Goal: Book appointment/travel/reservation

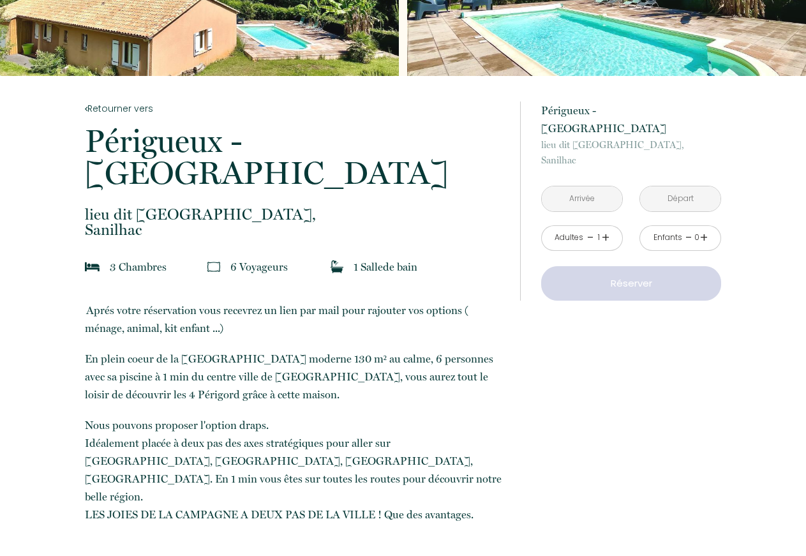
scroll to position [65, 0]
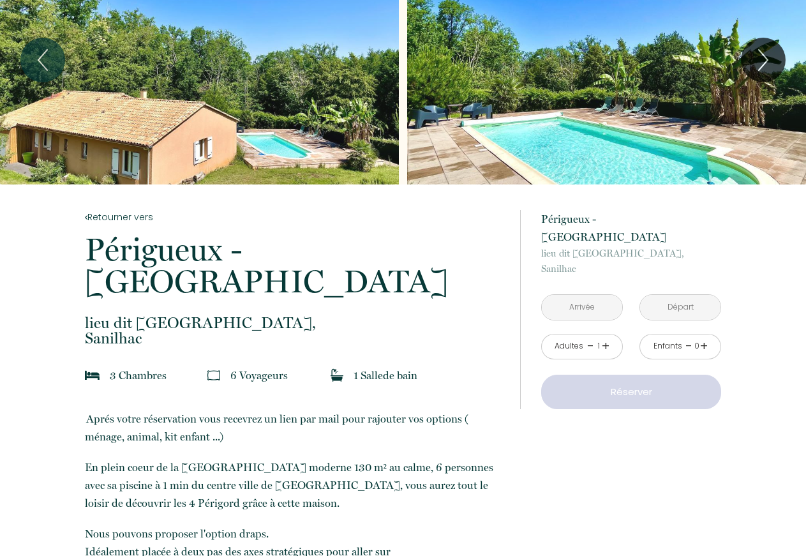
click at [586, 295] on input "text" at bounding box center [582, 307] width 80 height 25
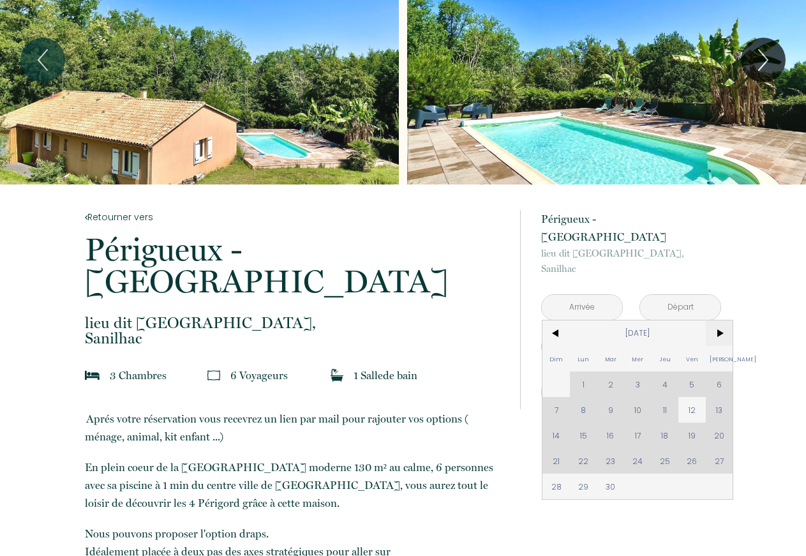
click at [720, 320] on span ">" at bounding box center [719, 333] width 27 height 26
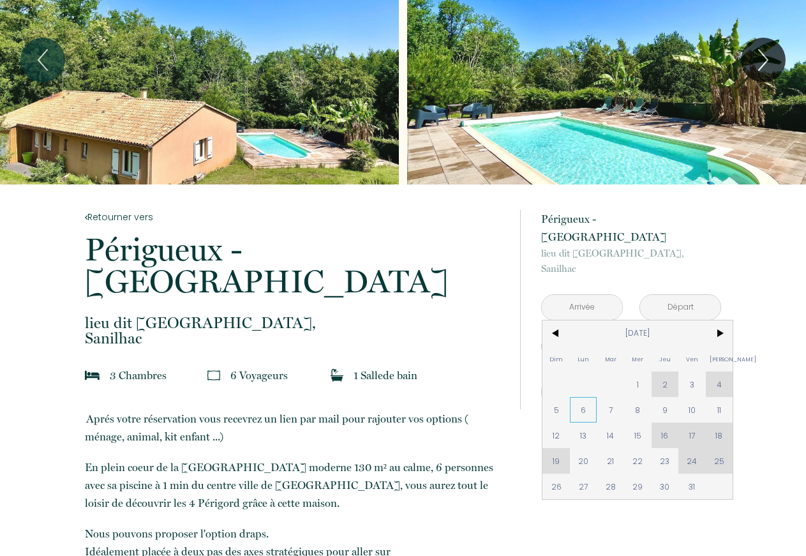
click at [586, 397] on span "6" at bounding box center [583, 410] width 27 height 26
type input "[DATE]"
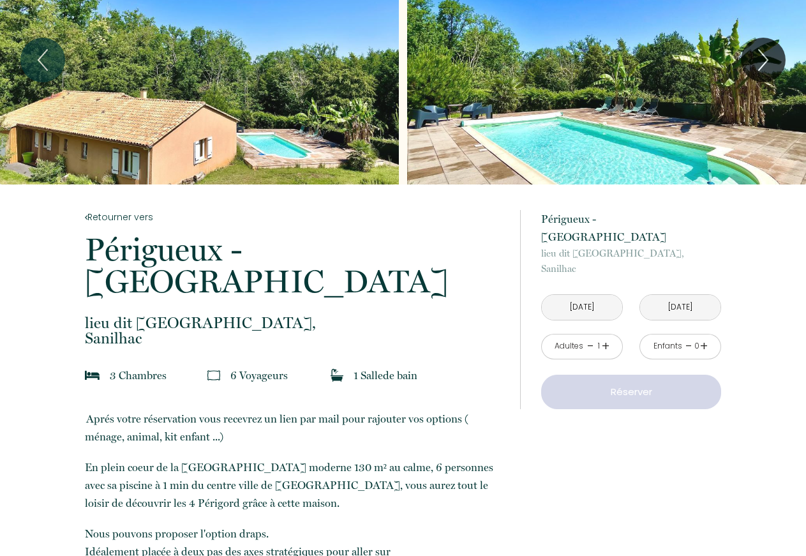
click at [672, 320] on input "[DATE]" at bounding box center [680, 307] width 80 height 25
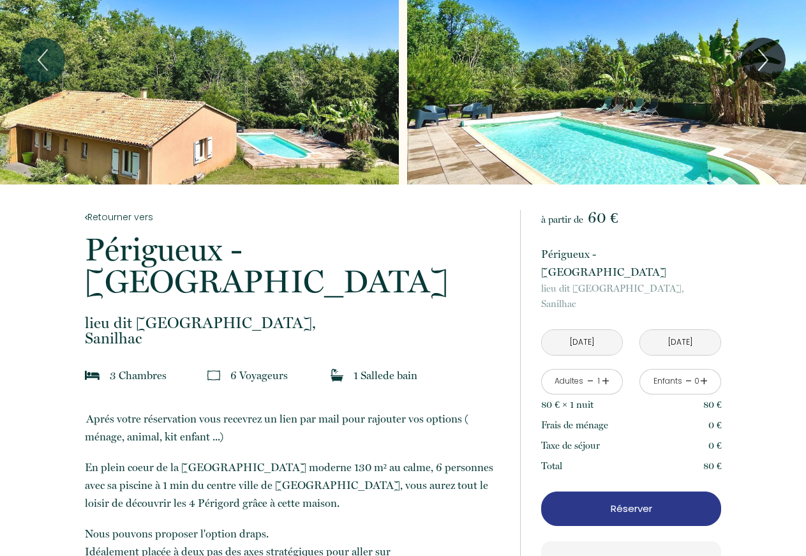
click at [672, 330] on input "[DATE]" at bounding box center [680, 342] width 80 height 25
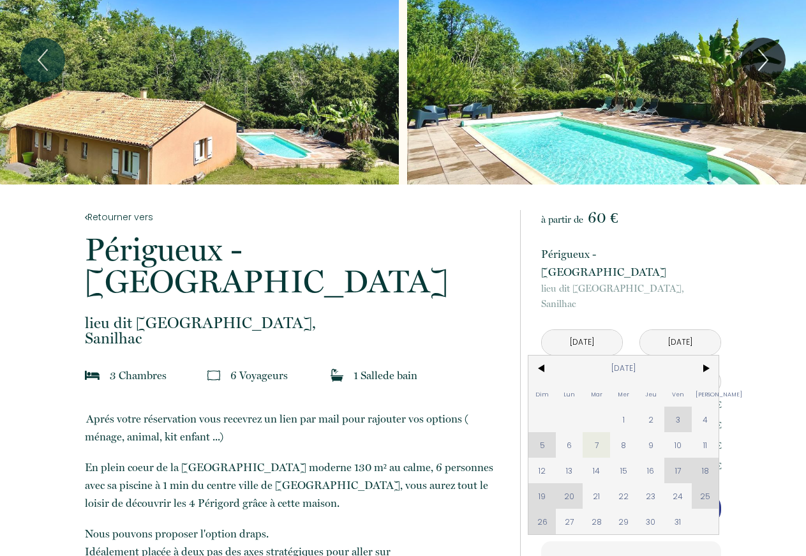
click at [588, 330] on input "[DATE]" at bounding box center [582, 342] width 80 height 25
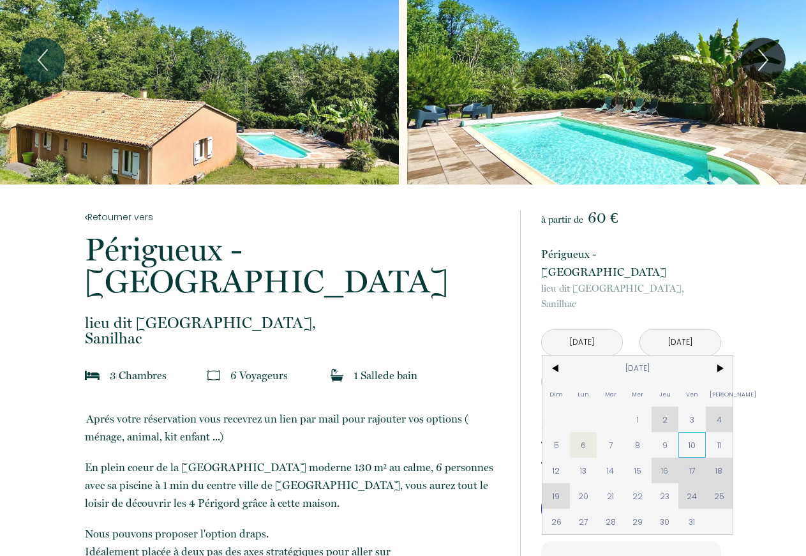
click at [691, 432] on span "10" at bounding box center [691, 445] width 27 height 26
type input "[DATE]"
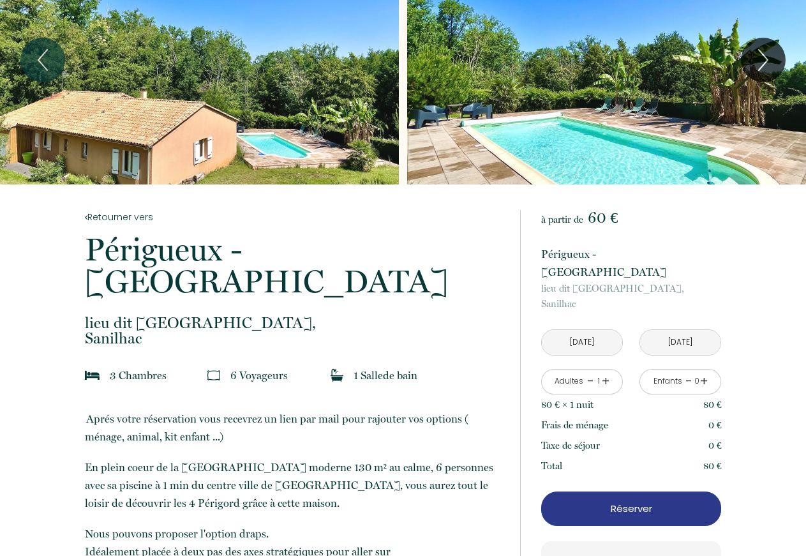
click at [598, 330] on input "[DATE]" at bounding box center [582, 342] width 80 height 25
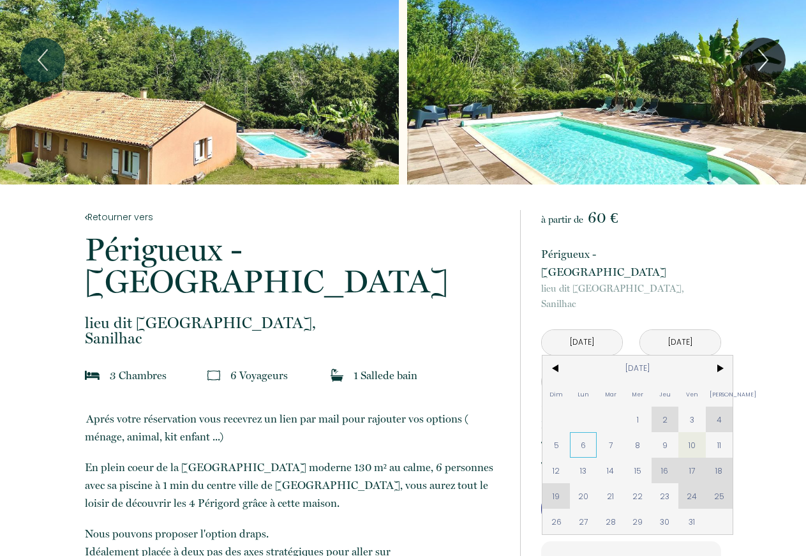
click at [579, 432] on span "6" at bounding box center [583, 445] width 27 height 26
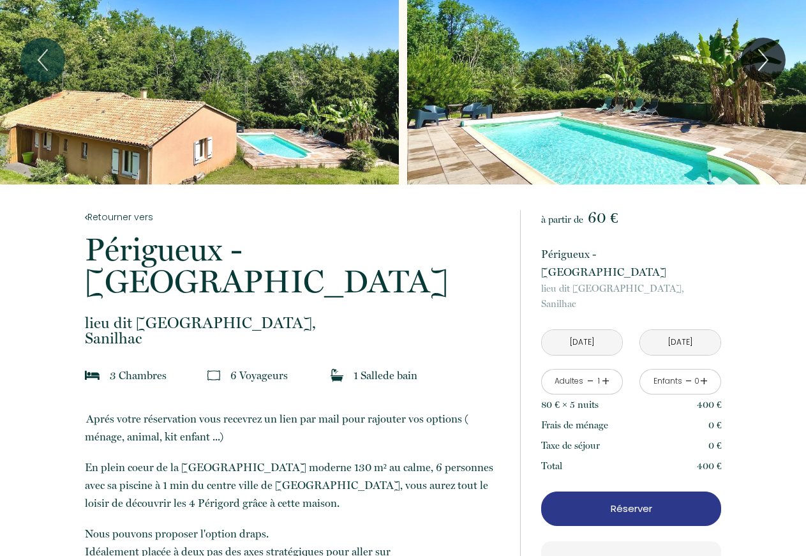
click at [588, 330] on input "[DATE]" at bounding box center [582, 342] width 80 height 25
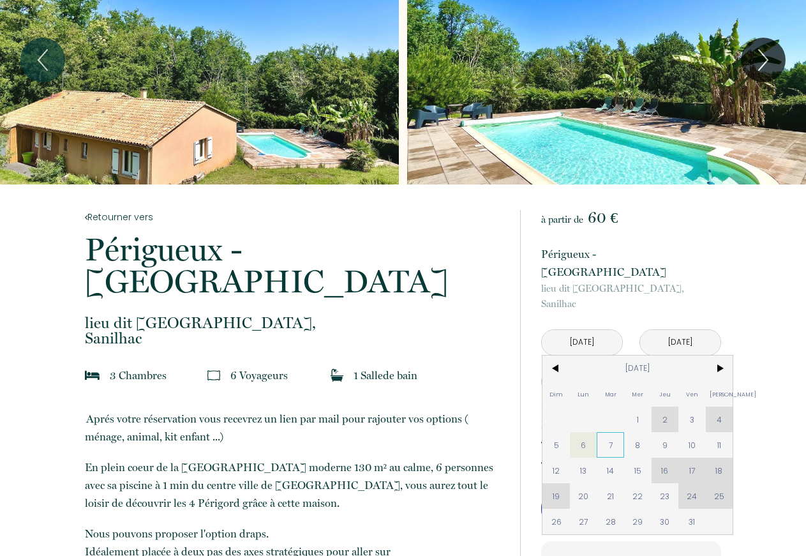
click at [609, 432] on span "7" at bounding box center [610, 445] width 27 height 26
type input "[DATE]"
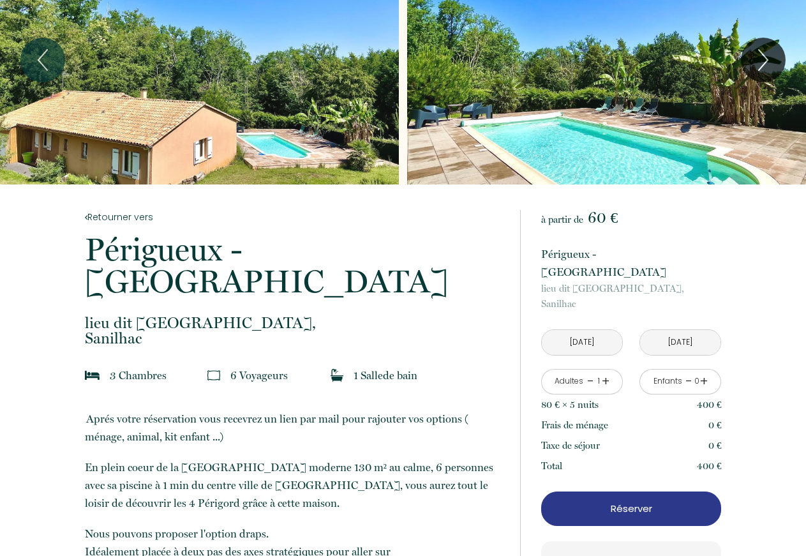
click at [676, 330] on input "[DATE]" at bounding box center [680, 342] width 80 height 25
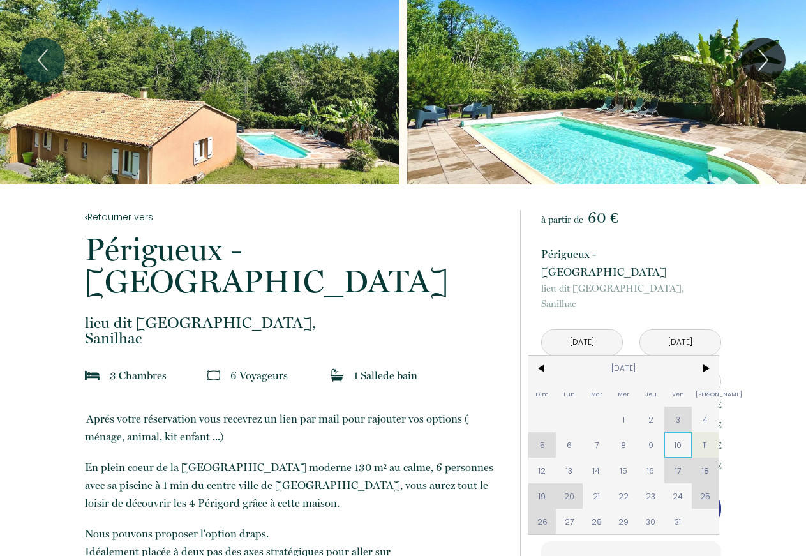
click at [673, 432] on span "10" at bounding box center [677, 445] width 27 height 26
type input "[DATE]"
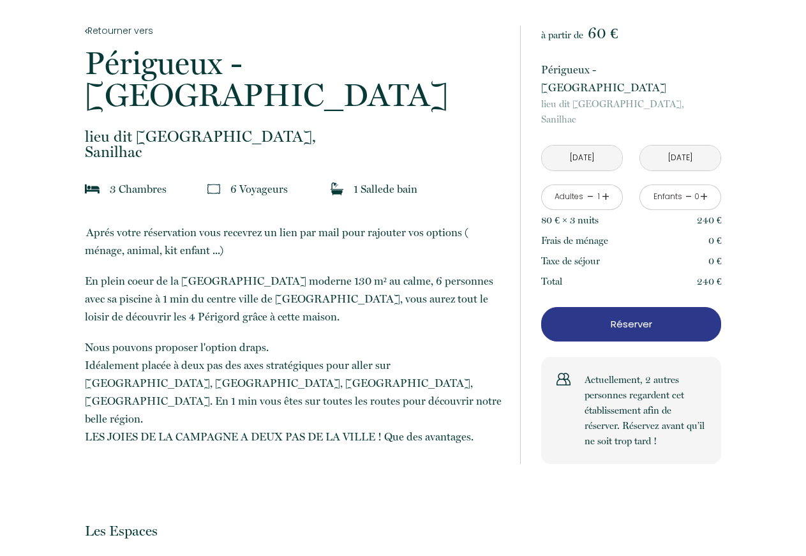
scroll to position [260, 0]
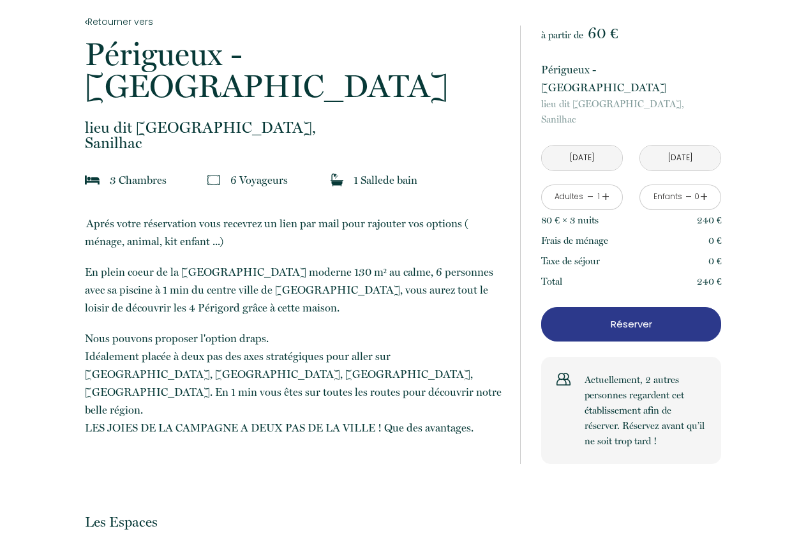
click at [608, 187] on link "+" at bounding box center [606, 197] width 8 height 20
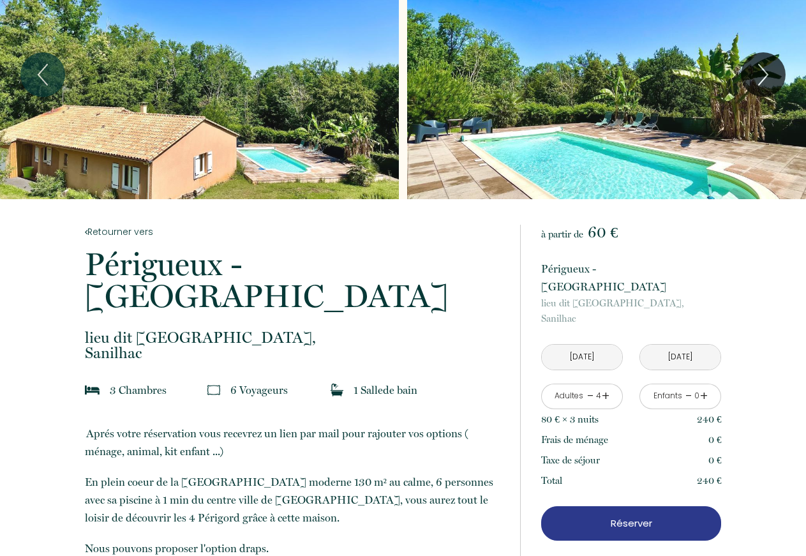
scroll to position [0, 0]
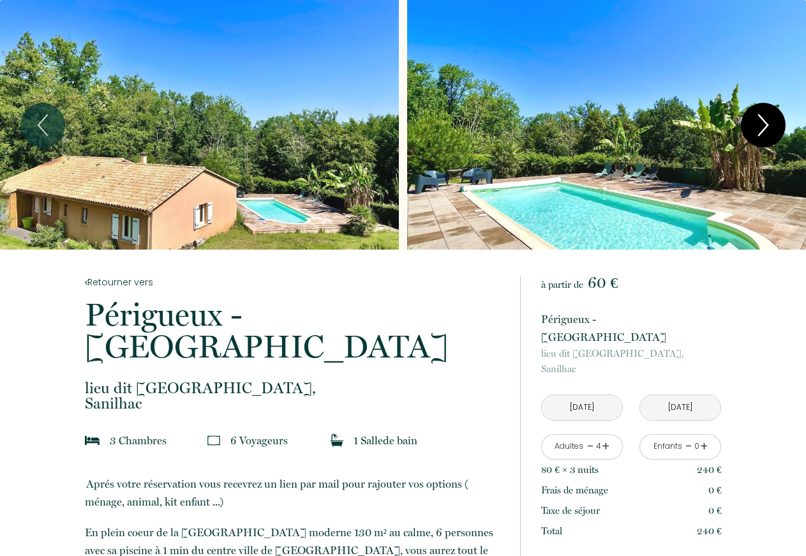
click at [765, 116] on icon "Next" at bounding box center [763, 125] width 27 height 38
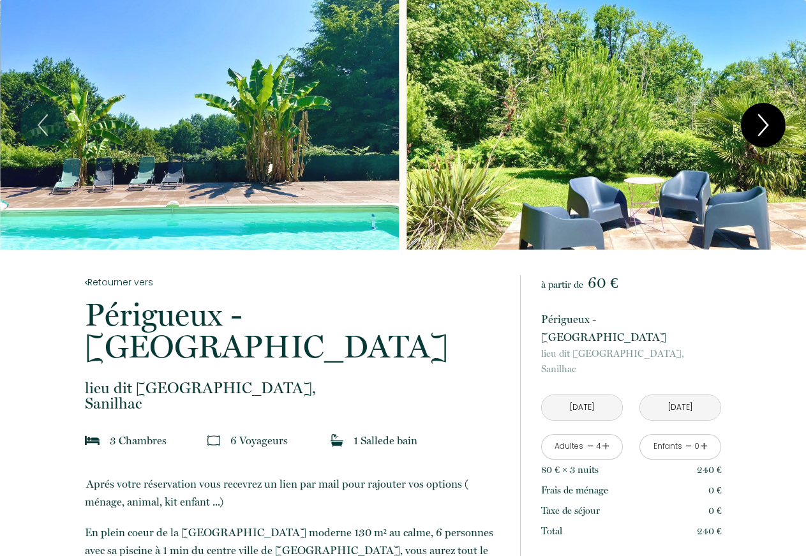
click at [765, 116] on icon "Next" at bounding box center [763, 125] width 27 height 38
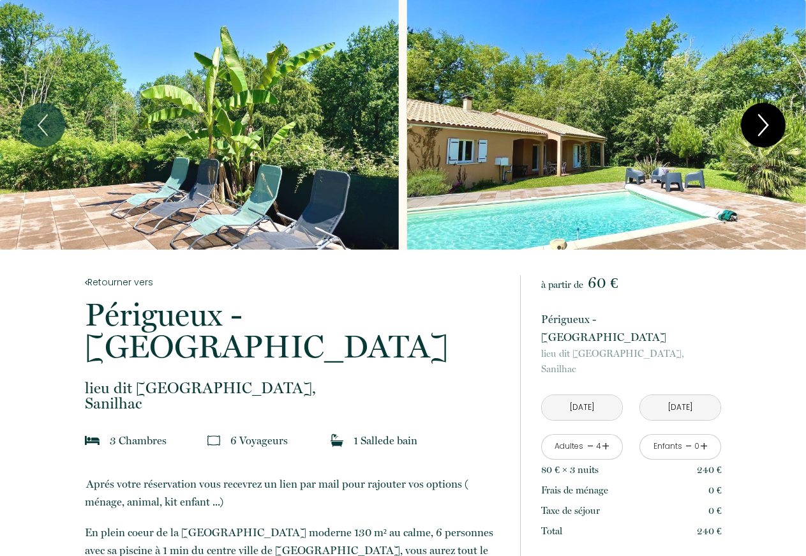
click at [765, 116] on icon "Next" at bounding box center [763, 125] width 27 height 38
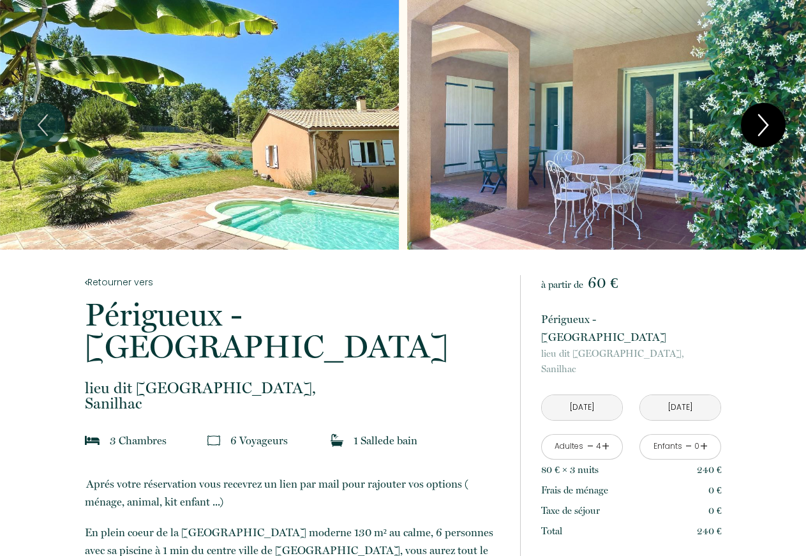
click at [765, 116] on icon "Next" at bounding box center [763, 125] width 27 height 38
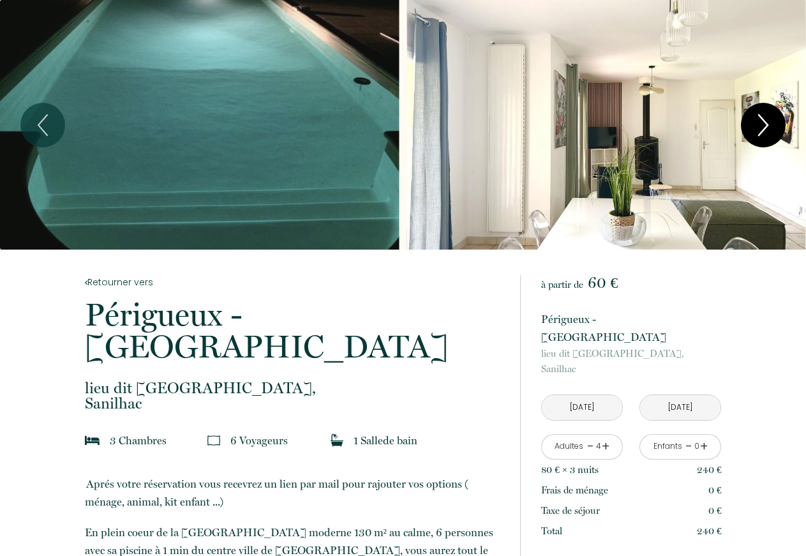
click at [765, 116] on icon "Next" at bounding box center [763, 125] width 27 height 38
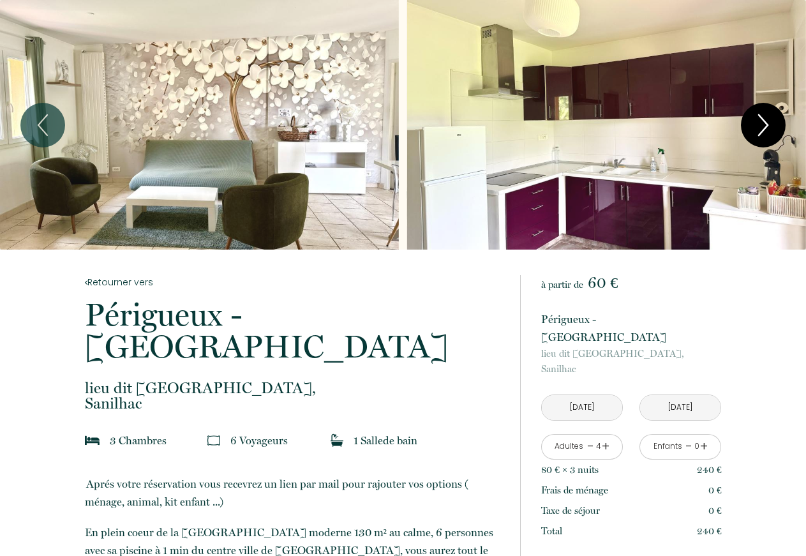
click at [765, 116] on icon "Next" at bounding box center [763, 125] width 27 height 38
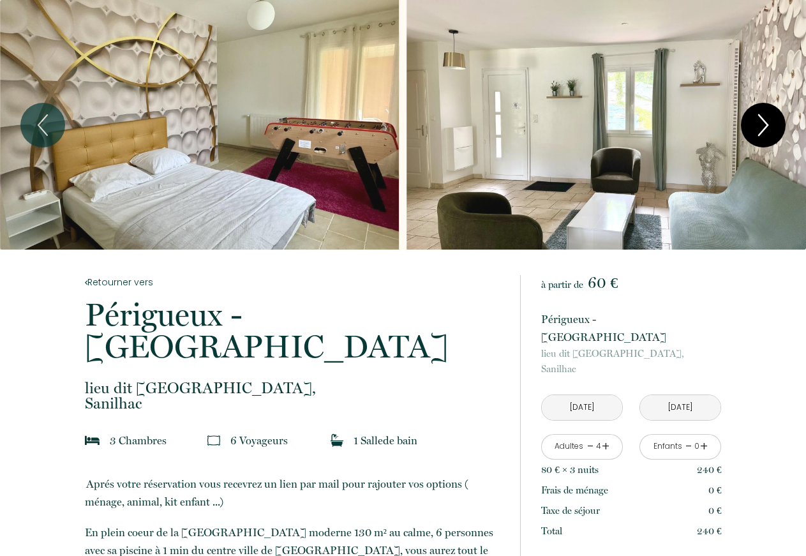
click at [765, 116] on icon "Next" at bounding box center [763, 125] width 27 height 38
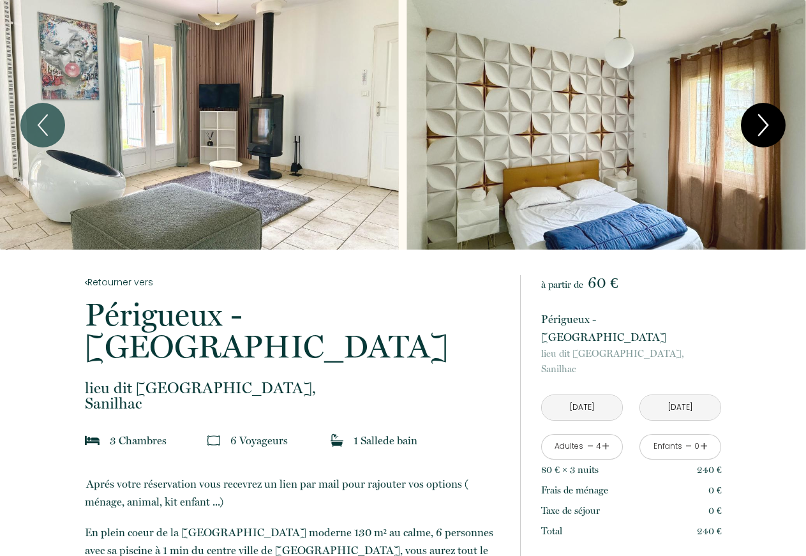
click at [765, 116] on icon "Next" at bounding box center [763, 125] width 27 height 38
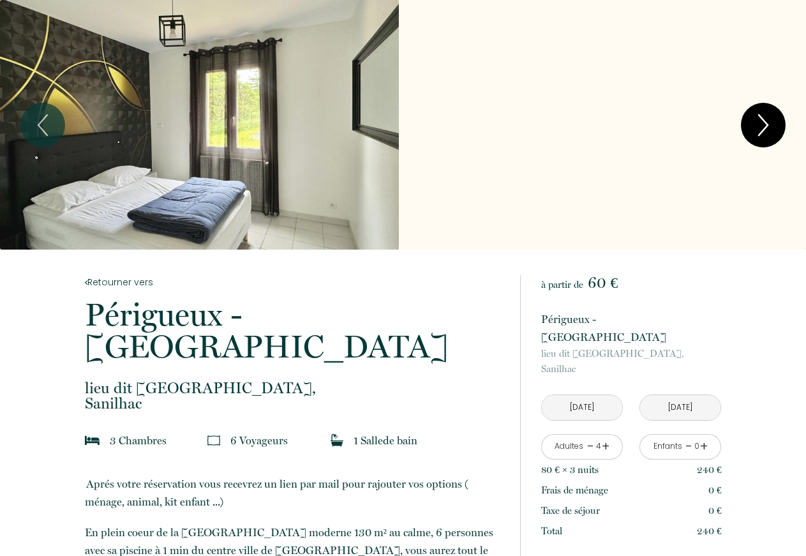
click at [765, 116] on icon "Next" at bounding box center [763, 125] width 27 height 38
